Goal: Register for event/course

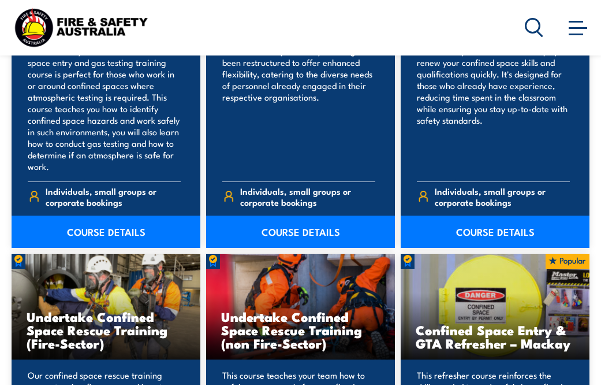
scroll to position [964, 0]
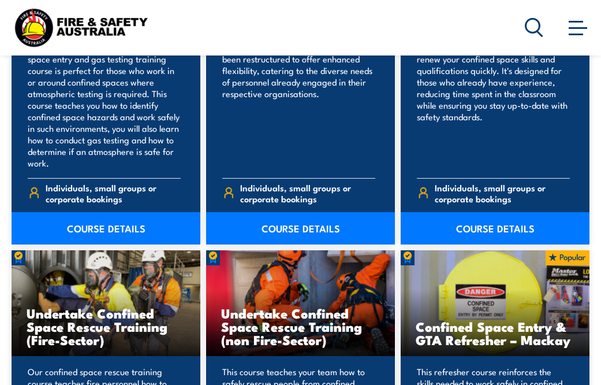
click at [103, 224] on link "COURSE DETAILS" at bounding box center [106, 228] width 189 height 32
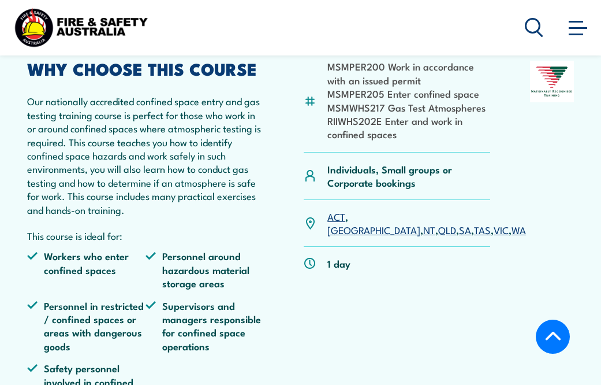
scroll to position [353, 0]
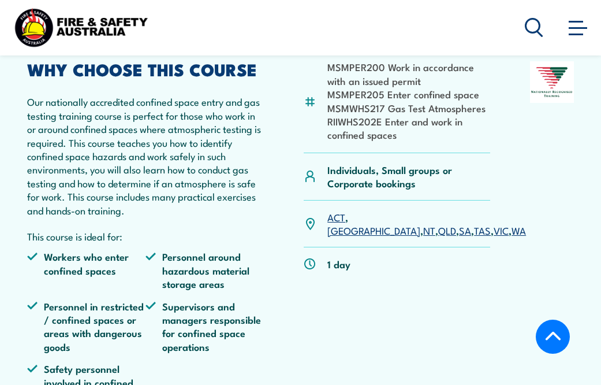
click at [494, 223] on link "VIC" at bounding box center [501, 230] width 15 height 14
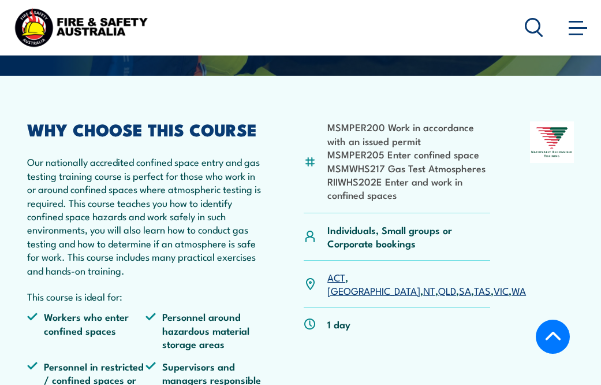
scroll to position [288, 0]
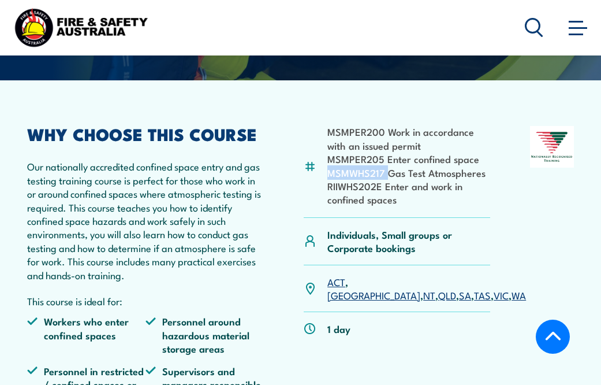
drag, startPoint x: 387, startPoint y: 167, endPoint x: 326, endPoint y: 166, distance: 60.7
click at [326, 166] on div "MSMPER200 Work in accordance with an issued permit MSMPER205 Enter confined spa…" at bounding box center [397, 171] width 187 height 91
click at [514, 177] on div "MSMPER200 Work in accordance with an issued permit MSMPER205 Enter confined spa…" at bounding box center [300, 307] width 547 height 363
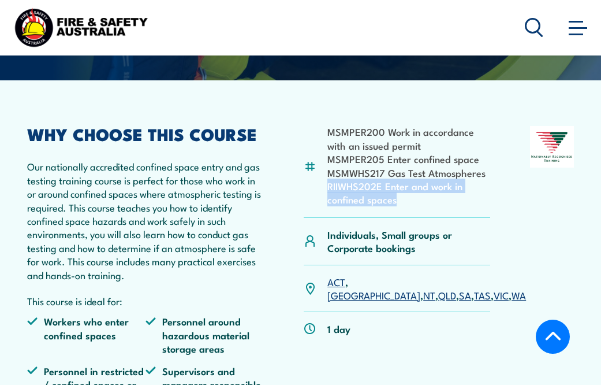
drag, startPoint x: 402, startPoint y: 198, endPoint x: 328, endPoint y: 184, distance: 75.9
click at [328, 184] on li "RIIWHS202E Enter and work in confined spaces" at bounding box center [409, 192] width 163 height 27
copy li "RIIWHS202E Enter and work in confined spaces"
